Goal: Find specific page/section: Find specific page/section

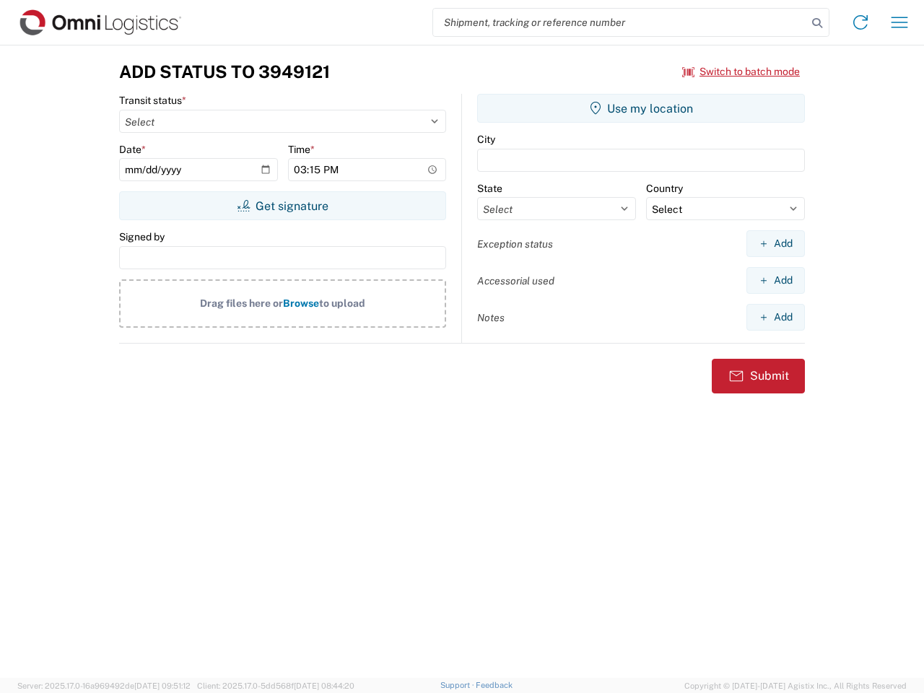
click at [620, 22] on input "search" at bounding box center [620, 22] width 374 height 27
click at [817, 23] on icon at bounding box center [817, 23] width 20 height 20
click at [861, 22] on icon at bounding box center [860, 22] width 23 height 23
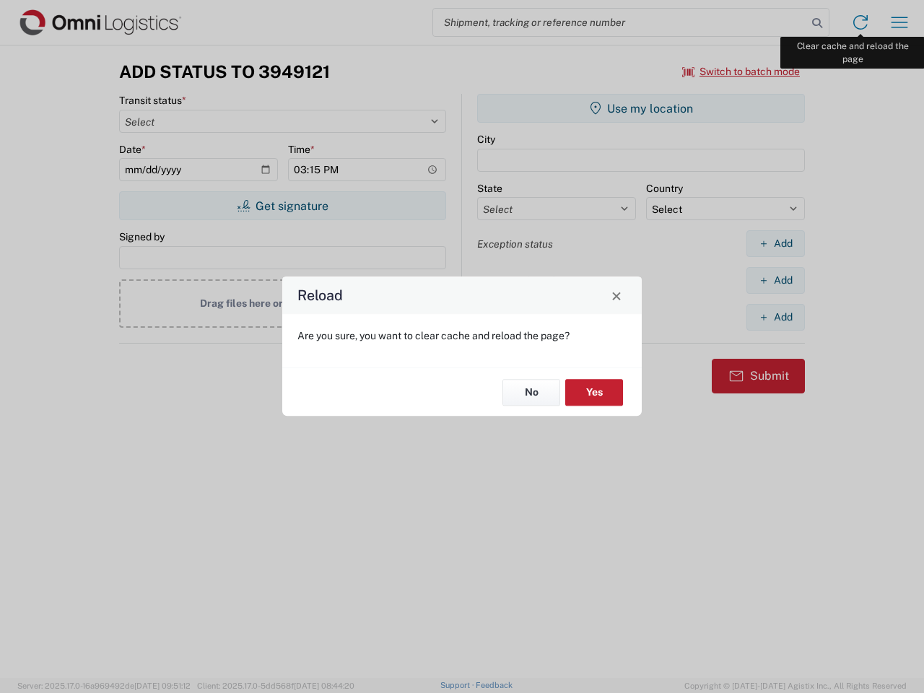
click at [900, 22] on div "Reload Are you sure, you want to clear cache and reload the page? No Yes" at bounding box center [462, 346] width 924 height 693
click at [742, 71] on div "Reload Are you sure, you want to clear cache and reload the page? No Yes" at bounding box center [462, 346] width 924 height 693
click at [282, 206] on div "Reload Are you sure, you want to clear cache and reload the page? No Yes" at bounding box center [462, 346] width 924 height 693
click at [641, 108] on div "Reload Are you sure, you want to clear cache and reload the page? No Yes" at bounding box center [462, 346] width 924 height 693
click at [775, 243] on div "Reload Are you sure, you want to clear cache and reload the page? No Yes" at bounding box center [462, 346] width 924 height 693
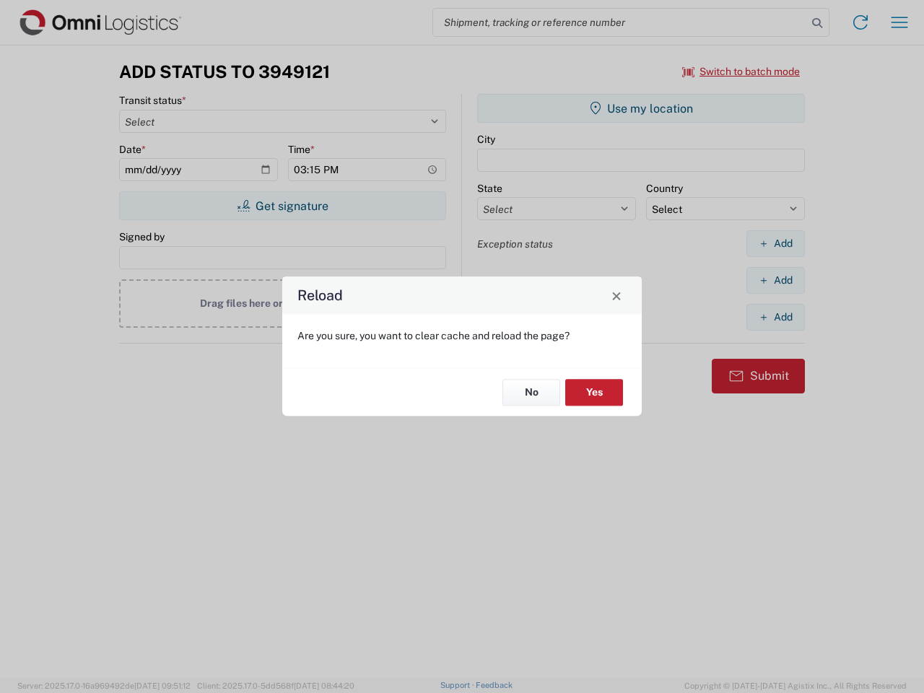
click at [775, 280] on div "Reload Are you sure, you want to clear cache and reload the page? No Yes" at bounding box center [462, 346] width 924 height 693
click at [775, 317] on div "Reload Are you sure, you want to clear cache and reload the page? No Yes" at bounding box center [462, 346] width 924 height 693
